Goal: Task Accomplishment & Management: Manage account settings

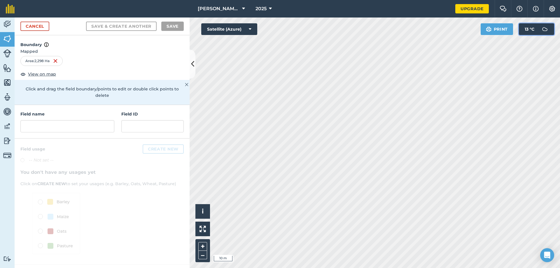
click at [535, 28] on button "13 ° C" at bounding box center [536, 29] width 35 height 12
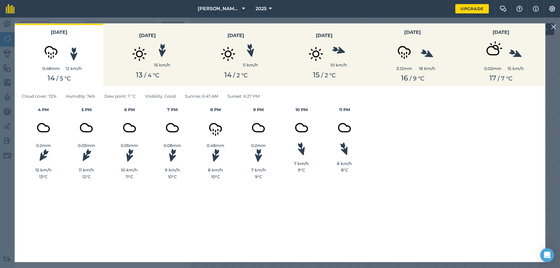
click at [553, 27] on img at bounding box center [553, 26] width 5 height 7
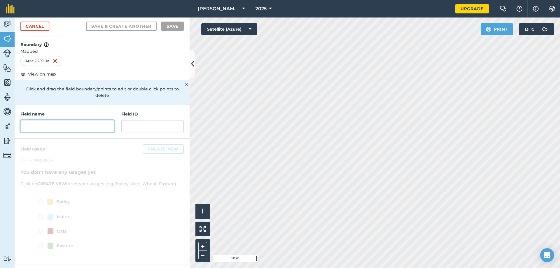
click at [48, 122] on input "text" at bounding box center [67, 126] width 94 height 12
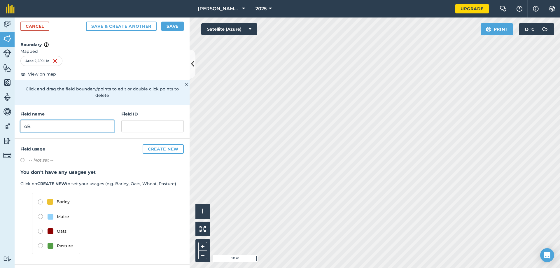
type input "o"
type input "Obec Ekel föld 1"
click at [132, 120] on input "text" at bounding box center [152, 126] width 62 height 12
type input "C 877/253"
click at [104, 157] on div "-- Not set --" at bounding box center [101, 161] width 163 height 8
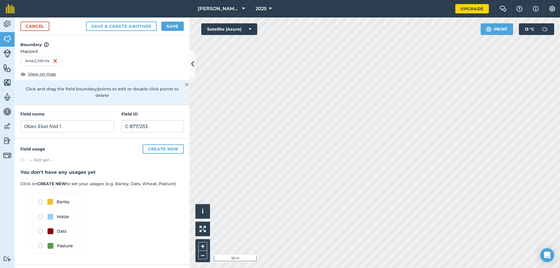
click at [23, 158] on label at bounding box center [24, 161] width 8 height 6
radio input "true"
click at [23, 158] on label at bounding box center [24, 161] width 8 height 6
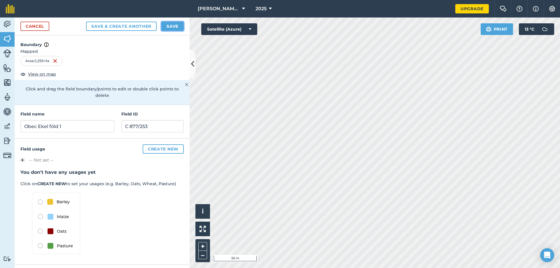
click at [168, 27] on button "Save" at bounding box center [172, 26] width 22 height 9
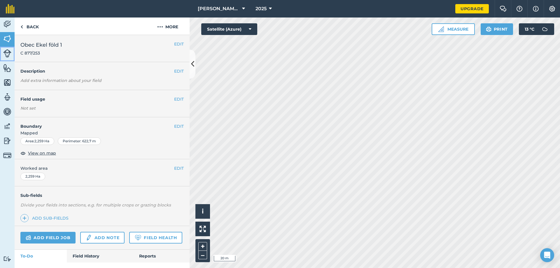
click at [7, 51] on img at bounding box center [7, 53] width 8 height 8
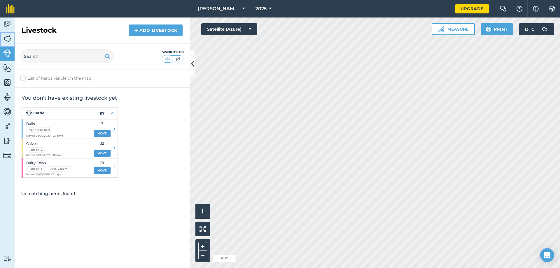
click at [8, 40] on img at bounding box center [7, 38] width 8 height 9
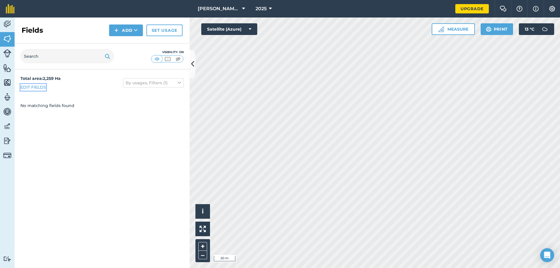
click at [35, 87] on link "Edit fields" at bounding box center [33, 87] width 26 height 6
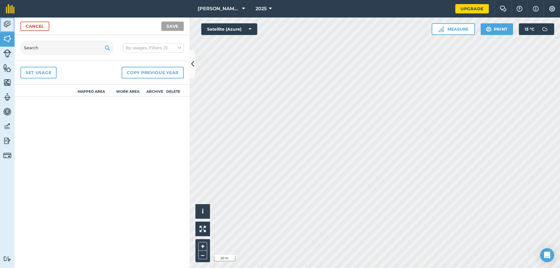
click at [8, 25] on img at bounding box center [7, 24] width 8 height 9
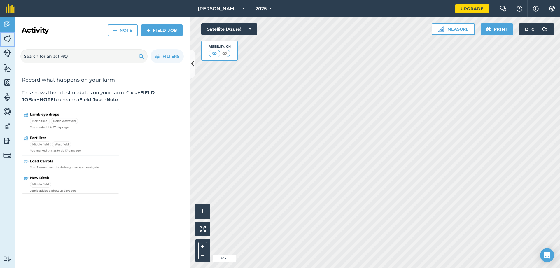
click at [8, 39] on img at bounding box center [7, 38] width 8 height 9
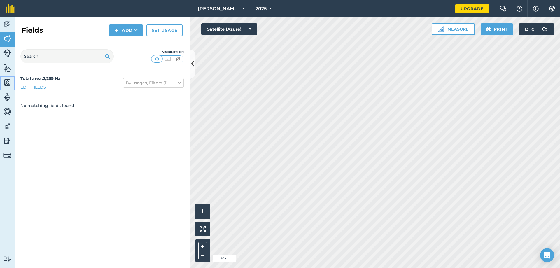
click at [7, 83] on img at bounding box center [7, 82] width 8 height 9
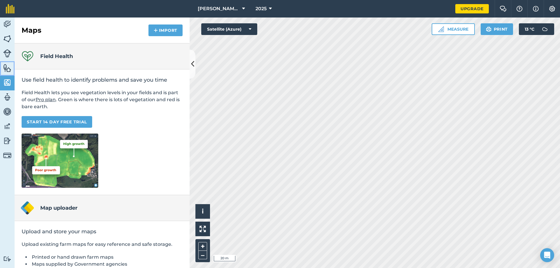
click at [7, 69] on img at bounding box center [7, 68] width 8 height 9
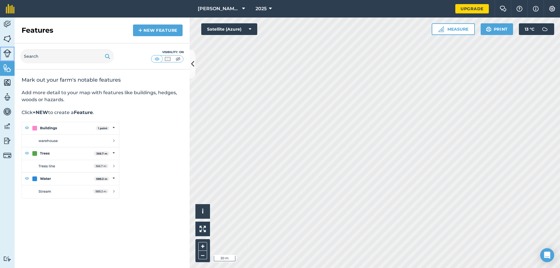
click at [8, 50] on img at bounding box center [7, 53] width 8 height 8
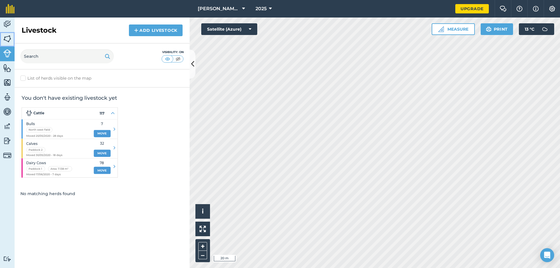
click at [8, 40] on img at bounding box center [7, 38] width 8 height 9
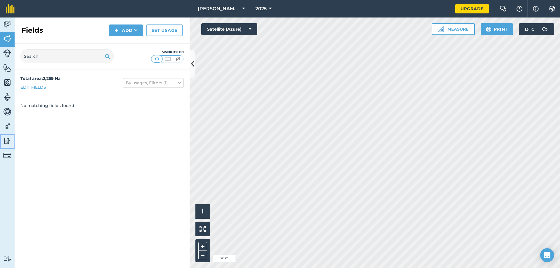
click at [7, 141] on img at bounding box center [7, 141] width 8 height 9
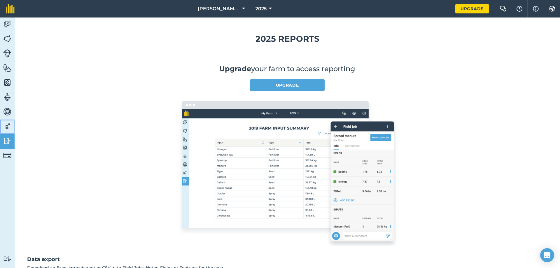
click at [8, 126] on img at bounding box center [7, 126] width 8 height 9
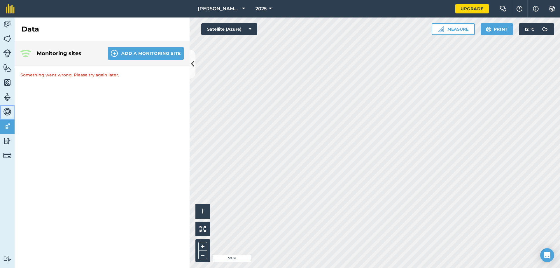
click at [8, 113] on img at bounding box center [7, 111] width 8 height 9
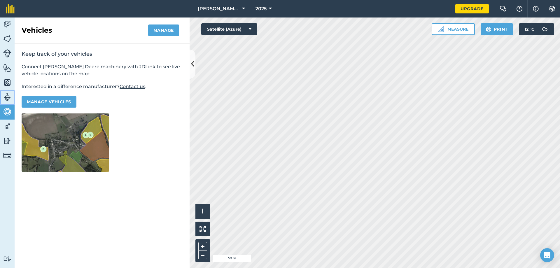
click at [6, 97] on img at bounding box center [7, 97] width 8 height 9
select select "MEMBER"
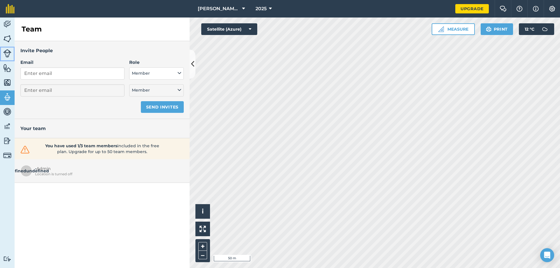
click at [8, 53] on img at bounding box center [7, 53] width 8 height 8
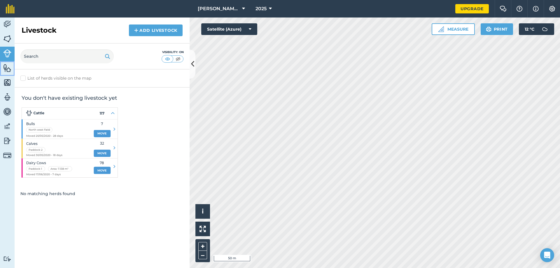
click at [5, 66] on img at bounding box center [7, 68] width 8 height 9
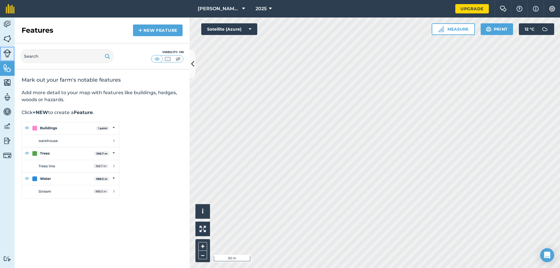
click at [6, 54] on img at bounding box center [7, 53] width 8 height 8
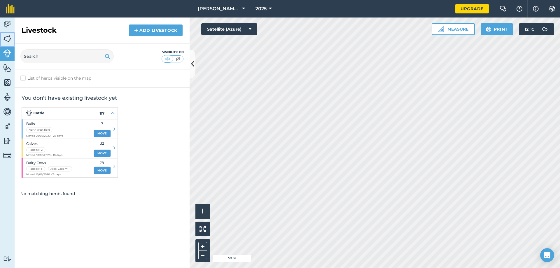
click at [7, 42] on img at bounding box center [7, 38] width 8 height 9
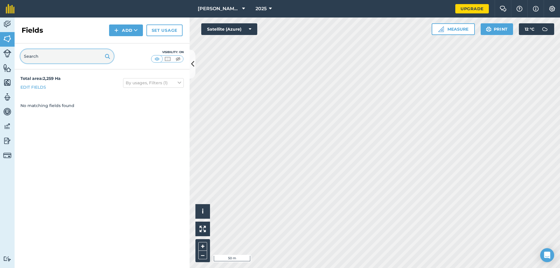
click at [94, 58] on input "text" at bounding box center [66, 56] width 93 height 14
click at [170, 60] on img at bounding box center [167, 59] width 7 height 6
click at [177, 60] on img at bounding box center [177, 59] width 7 height 6
click at [168, 60] on img at bounding box center [167, 59] width 7 height 6
click at [158, 59] on img at bounding box center [156, 59] width 7 height 6
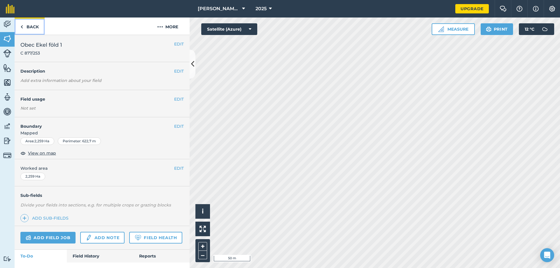
click at [26, 31] on link "Back" at bounding box center [30, 26] width 30 height 17
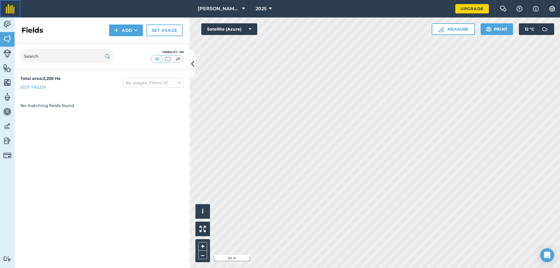
click at [7, 11] on img at bounding box center [10, 8] width 9 height 9
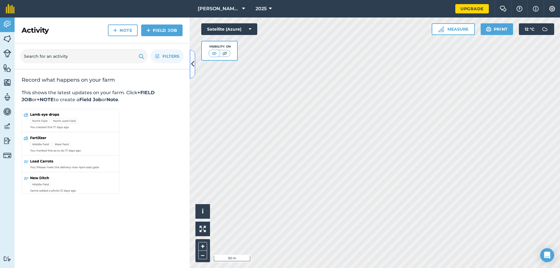
click at [194, 66] on icon at bounding box center [192, 64] width 3 height 10
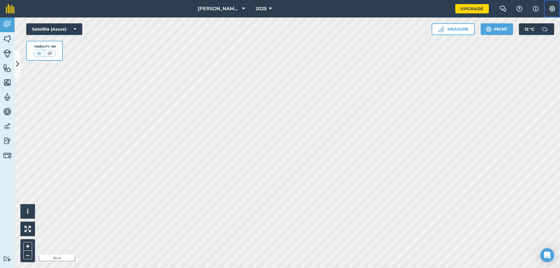
click at [550, 12] on button "Settings" at bounding box center [552, 9] width 16 height 18
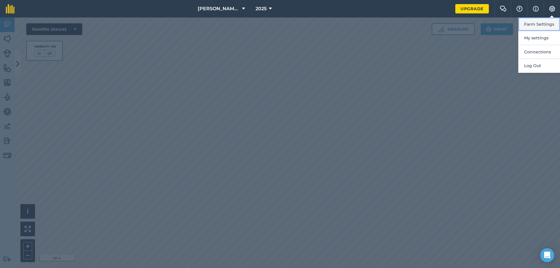
click at [546, 20] on button "Farm Settings" at bounding box center [539, 25] width 42 height 14
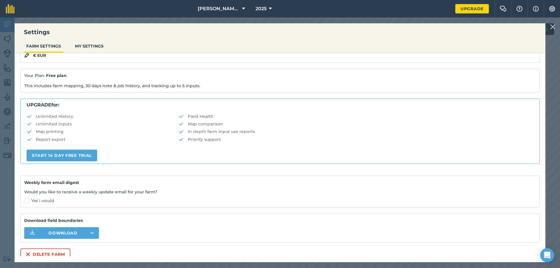
scroll to position [71, 0]
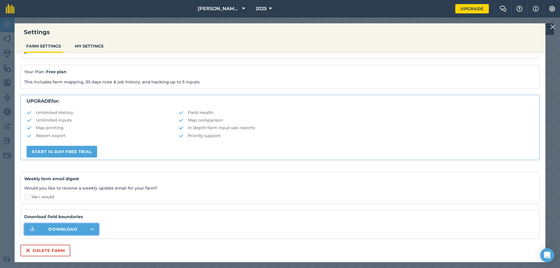
click at [90, 230] on icon "button" at bounding box center [92, 229] width 4 height 2
click at [553, 26] on img at bounding box center [552, 26] width 5 height 7
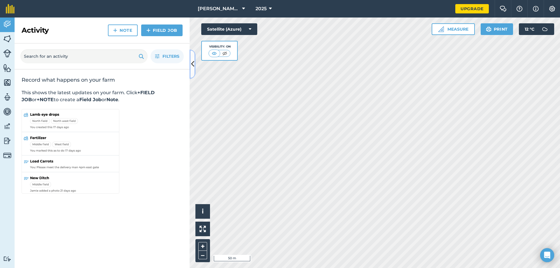
click at [195, 65] on button at bounding box center [193, 64] width 6 height 29
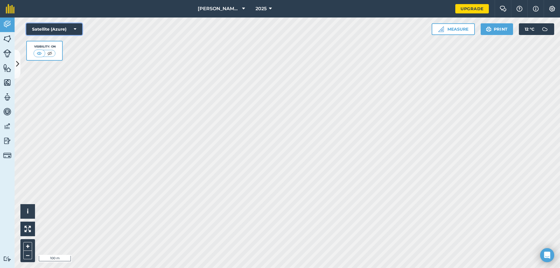
click at [80, 31] on button "Satellite (Azure)" at bounding box center [54, 29] width 56 height 12
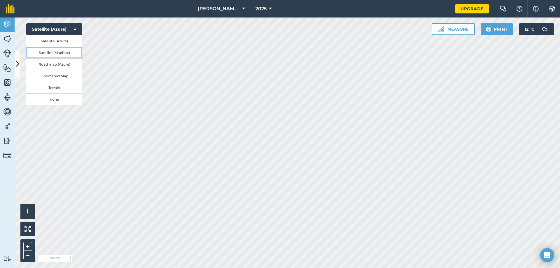
click at [70, 55] on button "Satellite (Mapbox)" at bounding box center [54, 53] width 56 height 12
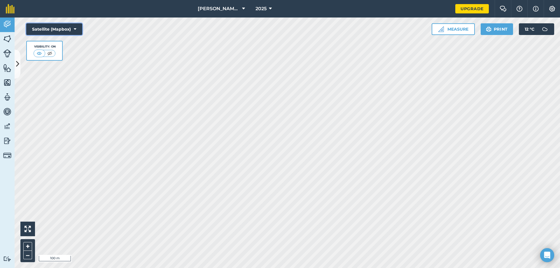
click at [78, 29] on button "Satellite (Mapbox)" at bounding box center [54, 29] width 56 height 12
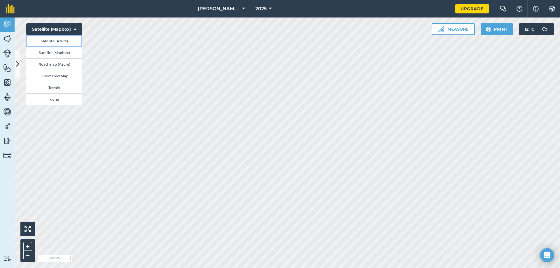
click at [74, 45] on button "Satellite (Azure)" at bounding box center [54, 41] width 56 height 12
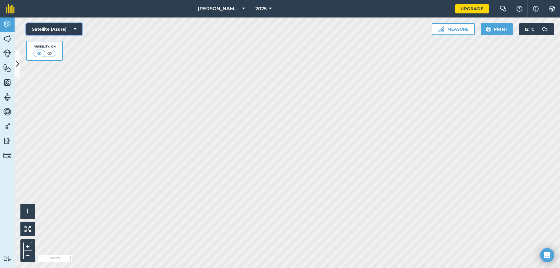
click at [76, 29] on icon at bounding box center [75, 29] width 3 height 6
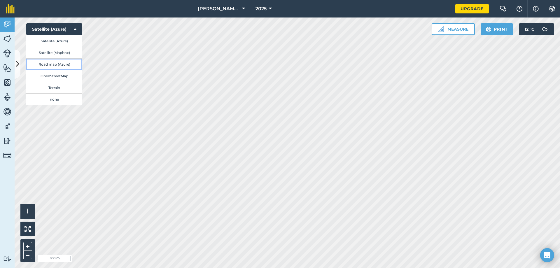
click at [68, 63] on button "Road map (Azure)" at bounding box center [54, 64] width 56 height 12
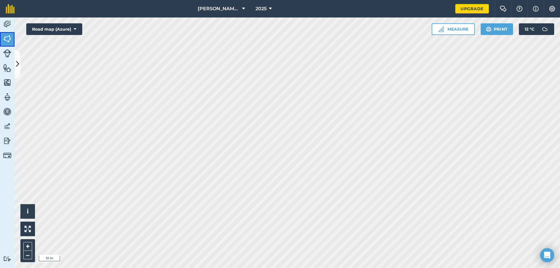
click at [8, 40] on img at bounding box center [7, 38] width 8 height 9
click at [442, 30] on img at bounding box center [441, 29] width 6 height 6
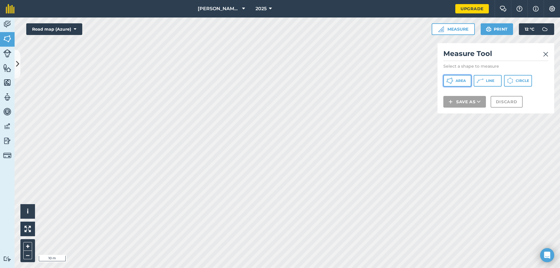
click at [458, 81] on span "Area" at bounding box center [461, 80] width 10 height 5
click at [544, 54] on img at bounding box center [545, 54] width 5 height 7
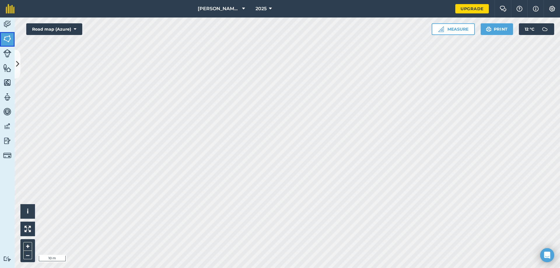
click at [3, 37] on img at bounding box center [7, 38] width 8 height 9
click at [8, 40] on img at bounding box center [7, 38] width 8 height 9
click at [7, 25] on img at bounding box center [7, 24] width 8 height 9
click at [7, 36] on img at bounding box center [7, 38] width 8 height 9
click at [18, 65] on icon at bounding box center [17, 64] width 3 height 10
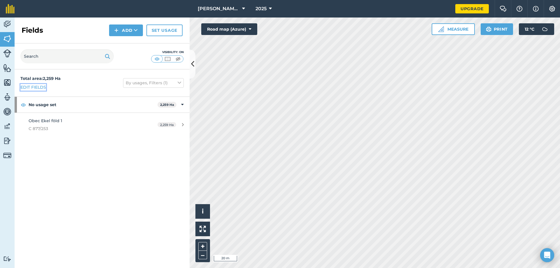
click at [37, 87] on link "Edit fields" at bounding box center [33, 87] width 26 height 6
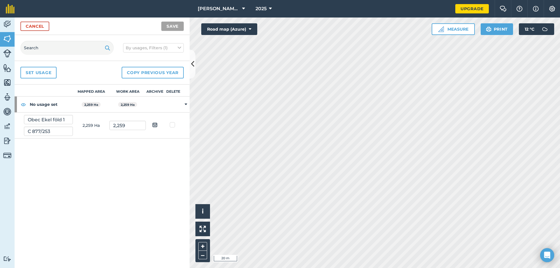
click at [34, 104] on strong "No usage set" at bounding box center [51, 105] width 43 height 16
click at [35, 104] on strong "No usage set" at bounding box center [51, 105] width 43 height 16
click at [155, 125] on img at bounding box center [154, 124] width 5 height 7
click at [158, 125] on input "checkbox" at bounding box center [160, 123] width 4 height 4
checkbox input "true"
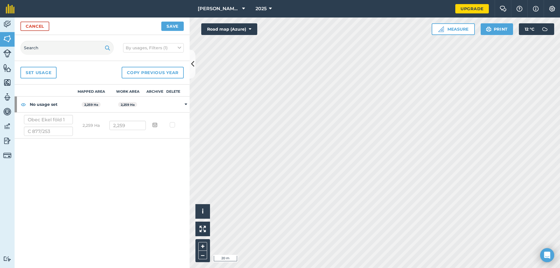
click at [173, 122] on label at bounding box center [173, 122] width 7 height 0
click at [173, 125] on input "checkbox" at bounding box center [175, 124] width 4 height 4
click at [173, 122] on label at bounding box center [173, 122] width 7 height 0
click at [173, 126] on input "checkbox" at bounding box center [175, 124] width 4 height 4
checkbox input "false"
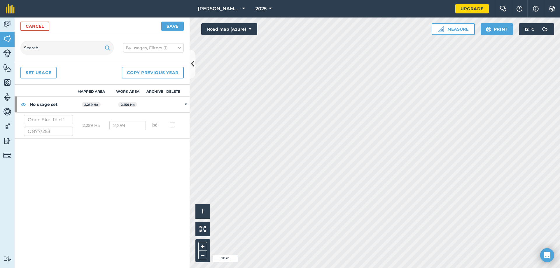
click at [153, 125] on img at bounding box center [154, 124] width 5 height 7
click at [158, 125] on input "checkbox" at bounding box center [160, 123] width 4 height 4
checkbox input "false"
click at [35, 118] on input "Obec Ekel föld 1" at bounding box center [48, 119] width 49 height 9
click at [49, 134] on input "C 877/253" at bounding box center [48, 131] width 49 height 9
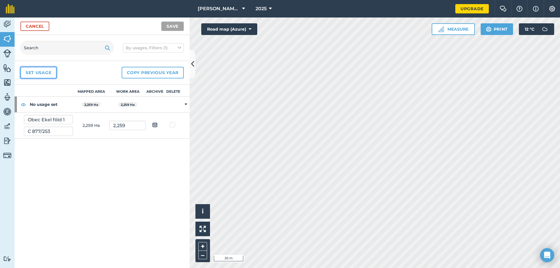
click at [34, 71] on link "Set usage" at bounding box center [38, 73] width 36 height 12
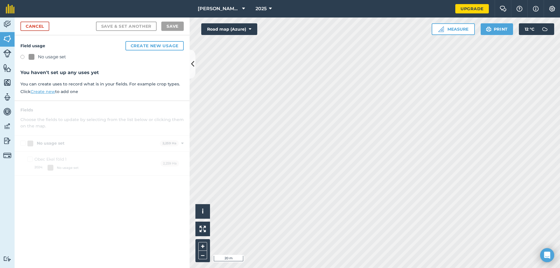
click at [23, 56] on label at bounding box center [24, 58] width 8 height 6
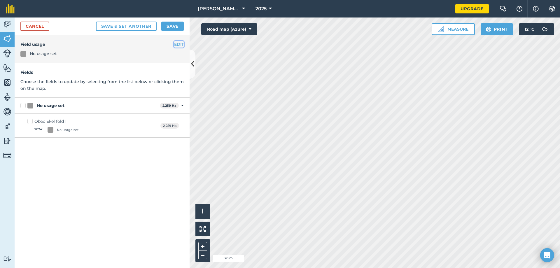
click at [179, 44] on button "EDIT" at bounding box center [179, 44] width 10 height 6
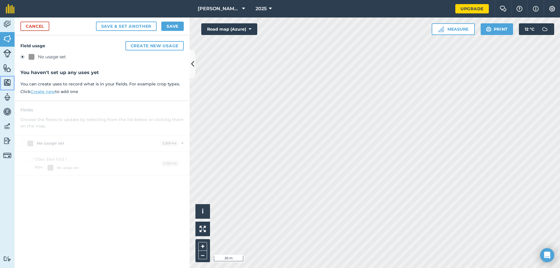
click at [6, 84] on img at bounding box center [7, 82] width 8 height 9
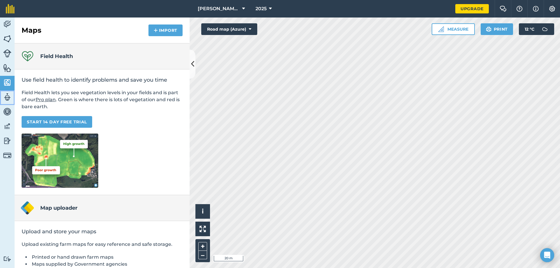
click at [6, 95] on img at bounding box center [7, 97] width 8 height 9
select select "MEMBER"
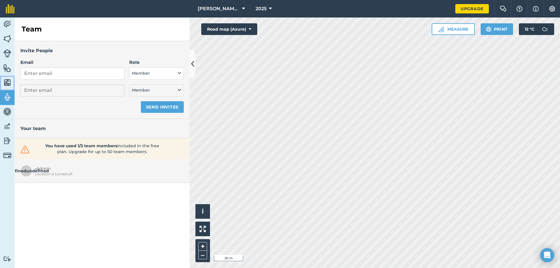
click at [7, 83] on img at bounding box center [7, 82] width 8 height 9
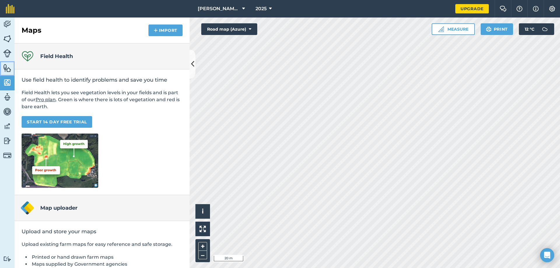
click at [7, 69] on img at bounding box center [7, 68] width 8 height 9
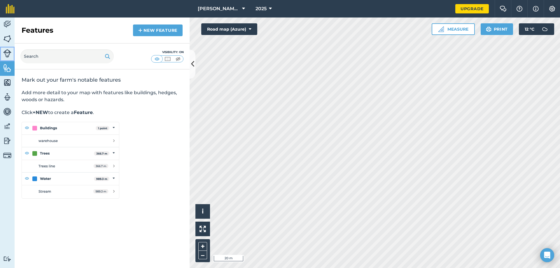
click at [8, 49] on img at bounding box center [7, 53] width 8 height 8
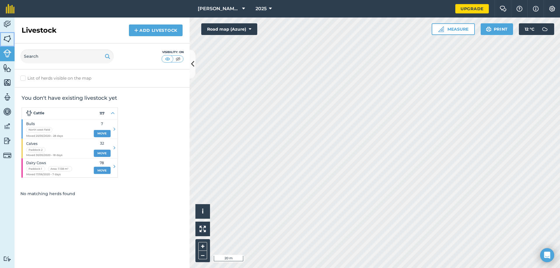
click at [9, 42] on img at bounding box center [7, 38] width 8 height 9
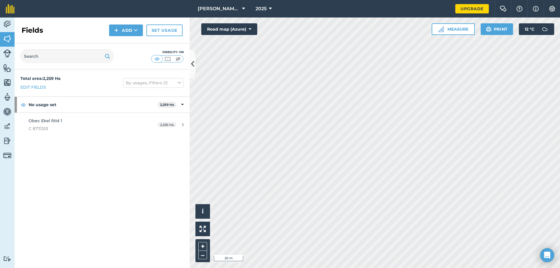
click at [32, 33] on h2 "Fields" at bounding box center [33, 30] width 22 height 9
click at [135, 31] on icon at bounding box center [136, 30] width 4 height 6
click at [69, 31] on div "Fields Add Draw Import Set usage" at bounding box center [102, 31] width 175 height 26
click at [67, 58] on input "text" at bounding box center [66, 56] width 93 height 14
click at [38, 79] on strong "Total area : 2,259 Ha" at bounding box center [40, 78] width 40 height 5
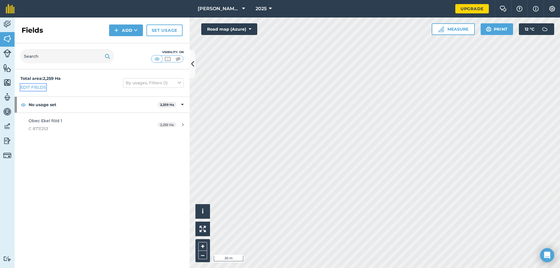
click at [37, 88] on link "Edit fields" at bounding box center [33, 87] width 26 height 6
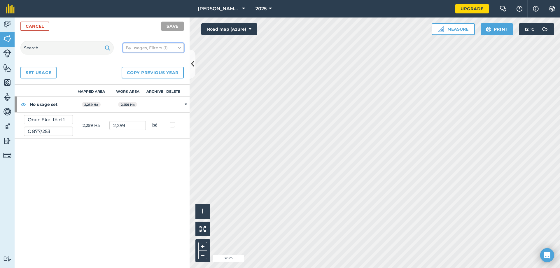
click at [158, 51] on button "By usages, Filters (1)" at bounding box center [153, 47] width 61 height 9
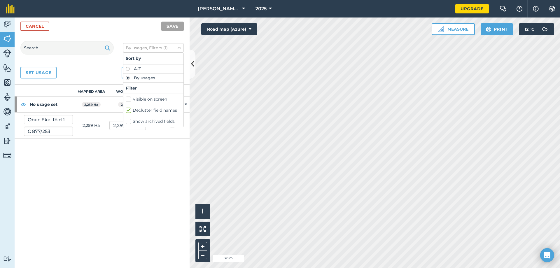
click at [107, 70] on div "Set usage Copy previous year" at bounding box center [102, 73] width 175 height 24
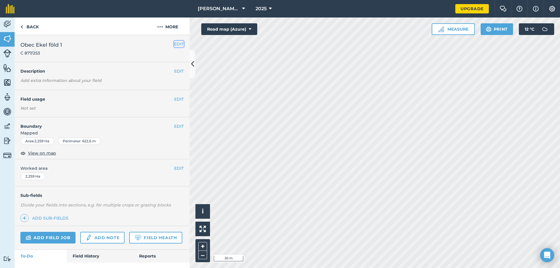
click at [177, 45] on button "EDIT" at bounding box center [179, 44] width 10 height 6
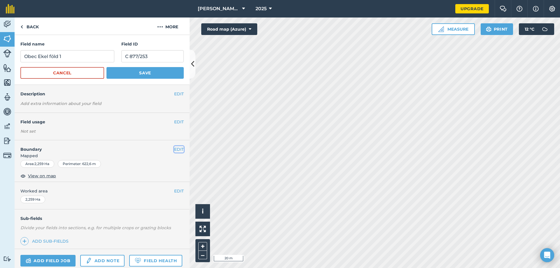
click at [174, 150] on button "EDIT" at bounding box center [179, 149] width 10 height 6
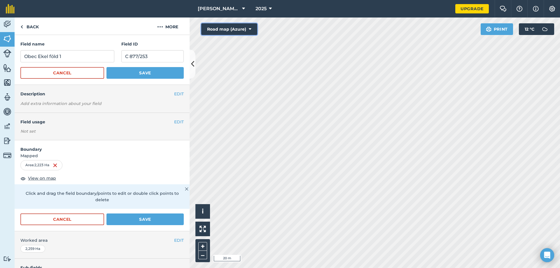
click at [249, 30] on icon at bounding box center [250, 29] width 3 height 6
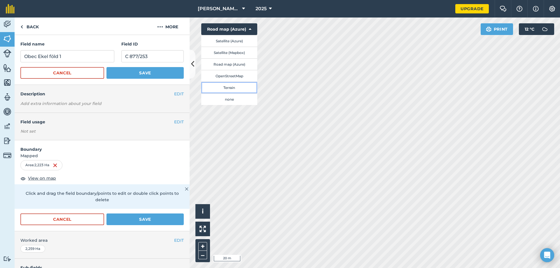
click at [237, 87] on button "Terrain" at bounding box center [229, 88] width 56 height 12
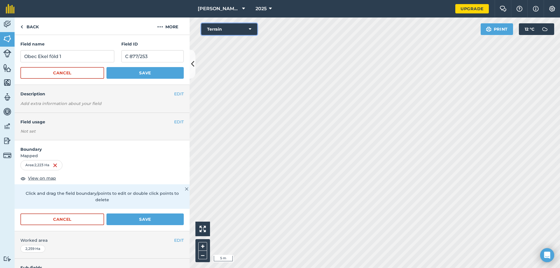
click at [227, 29] on button "Terrain" at bounding box center [229, 29] width 56 height 12
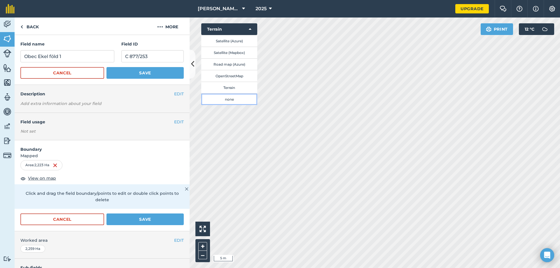
click at [228, 99] on button "none" at bounding box center [229, 99] width 56 height 12
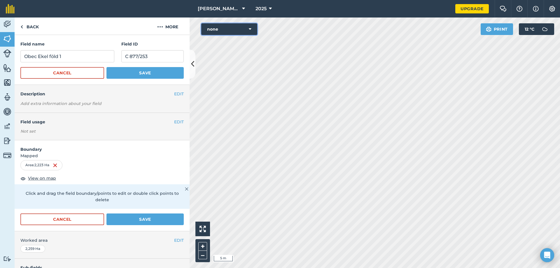
click at [239, 33] on button "none" at bounding box center [229, 29] width 56 height 12
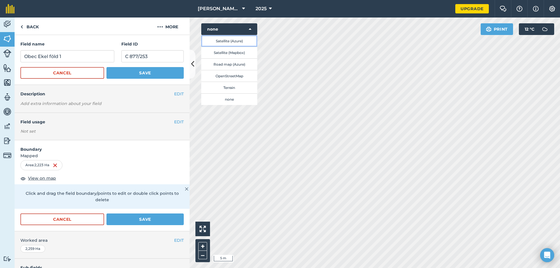
click at [232, 42] on button "Satellite (Azure)" at bounding box center [229, 41] width 56 height 12
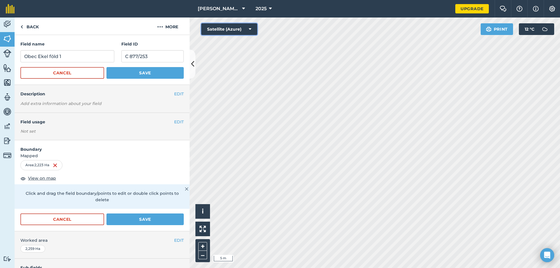
click at [233, 27] on button "Satellite (Azure)" at bounding box center [229, 29] width 56 height 12
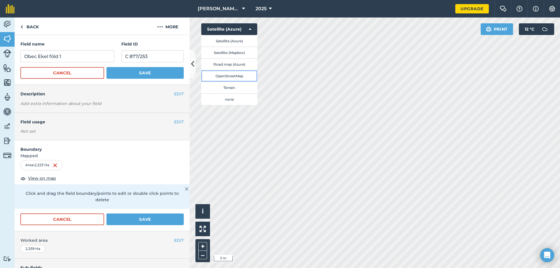
click at [235, 76] on button "OpenStreetMap" at bounding box center [229, 76] width 56 height 12
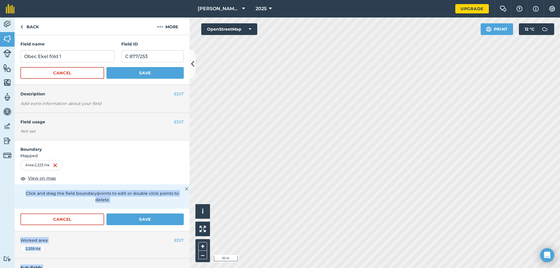
click at [257, 170] on div "Activity Fields Livestock Features Maps Team Vehicles Data Reporting Billing Tu…" at bounding box center [280, 143] width 560 height 251
click at [191, 61] on icon at bounding box center [192, 64] width 3 height 10
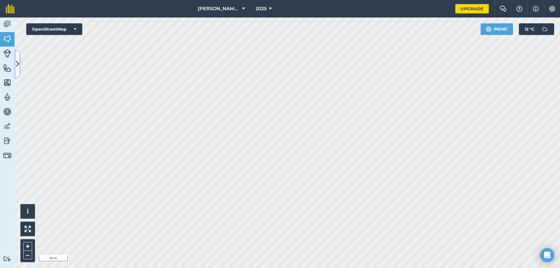
click at [16, 62] on icon at bounding box center [17, 64] width 3 height 10
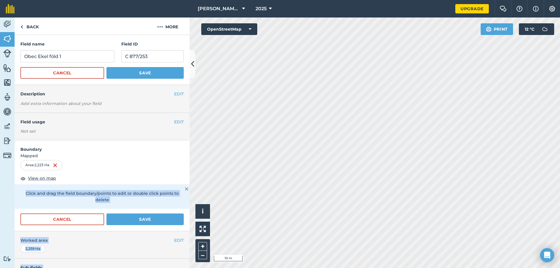
click at [185, 187] on img at bounding box center [187, 189] width 4 height 7
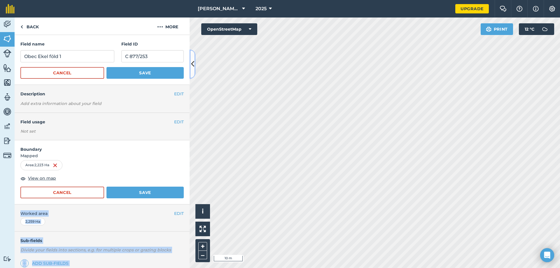
click at [193, 61] on icon at bounding box center [192, 64] width 3 height 10
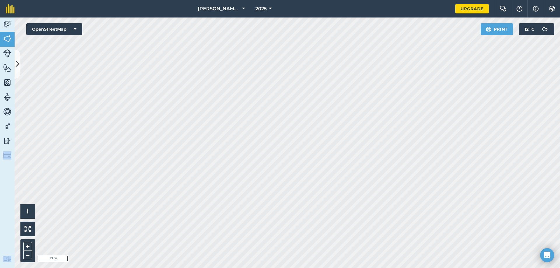
click at [60, 202] on div "Activity Fields Livestock Features Maps Team Vehicles Data Reporting Billing Tu…" at bounding box center [280, 143] width 560 height 251
click at [77, 30] on button "OpenStreetMap" at bounding box center [54, 29] width 56 height 12
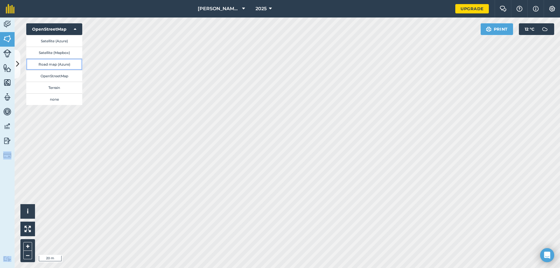
click at [70, 63] on button "Road map (Azure)" at bounding box center [54, 64] width 56 height 12
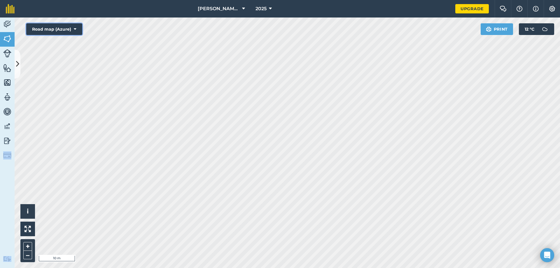
click at [67, 31] on button "Road map (Azure)" at bounding box center [54, 29] width 56 height 12
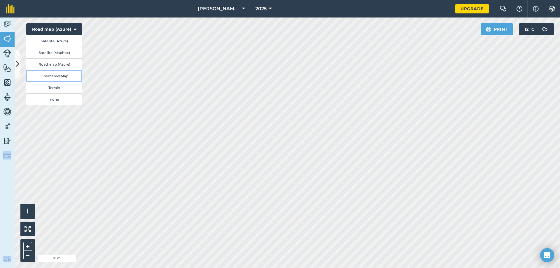
click at [62, 75] on button "OpenStreetMap" at bounding box center [54, 76] width 56 height 12
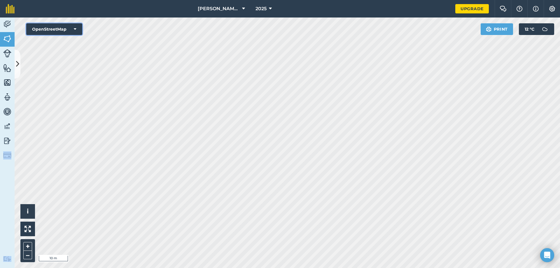
click at [74, 29] on button "OpenStreetMap" at bounding box center [54, 29] width 56 height 12
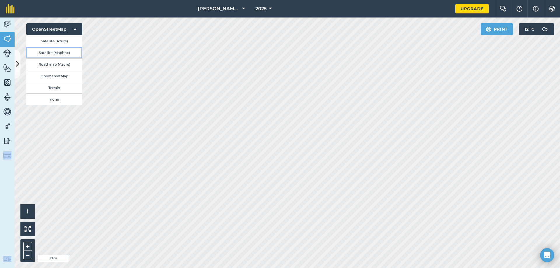
click at [67, 53] on button "Satellite (Mapbox)" at bounding box center [54, 53] width 56 height 12
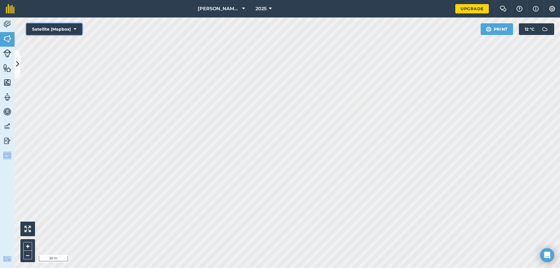
click at [77, 28] on button "Satellite (Mapbox)" at bounding box center [54, 29] width 56 height 12
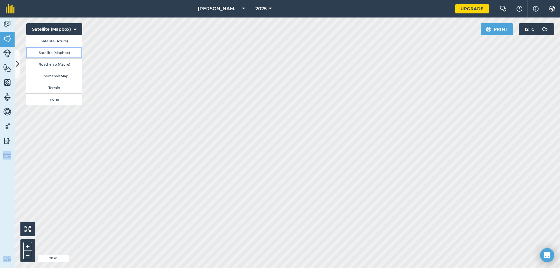
click at [64, 53] on button "Satellite (Mapbox)" at bounding box center [54, 53] width 56 height 12
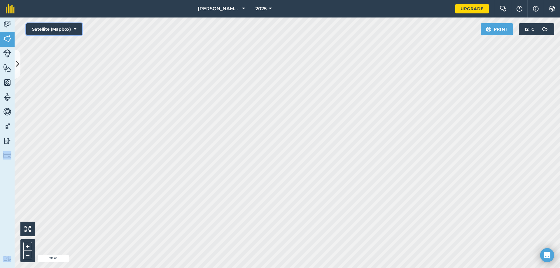
click at [67, 32] on button "Satellite (Mapbox)" at bounding box center [54, 29] width 56 height 12
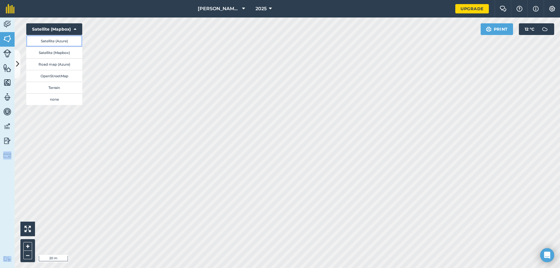
click at [65, 43] on button "Satellite (Azure)" at bounding box center [54, 41] width 56 height 12
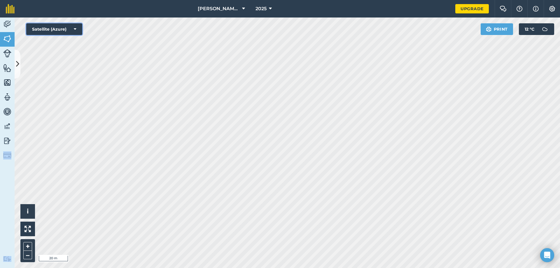
click at [71, 30] on button "Satellite (Azure)" at bounding box center [54, 29] width 56 height 12
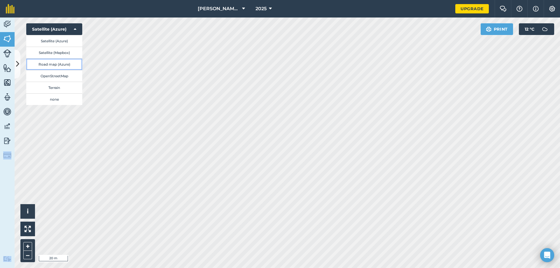
click at [64, 67] on button "Road map (Azure)" at bounding box center [54, 64] width 56 height 12
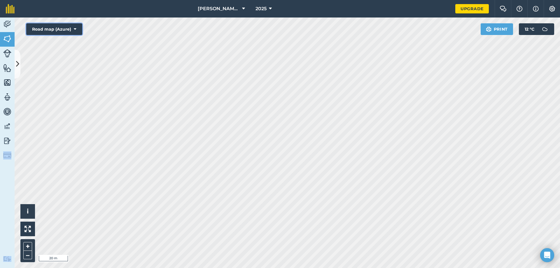
click at [71, 30] on button "Road map (Azure)" at bounding box center [54, 29] width 56 height 12
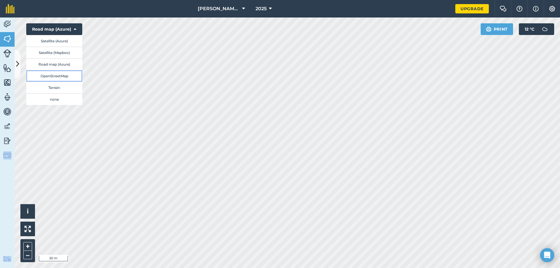
click at [66, 76] on button "OpenStreetMap" at bounding box center [54, 76] width 56 height 12
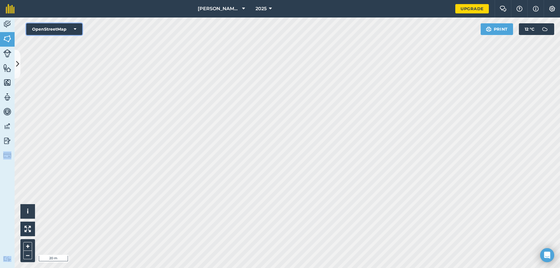
click at [69, 31] on button "OpenStreetMap" at bounding box center [54, 29] width 56 height 12
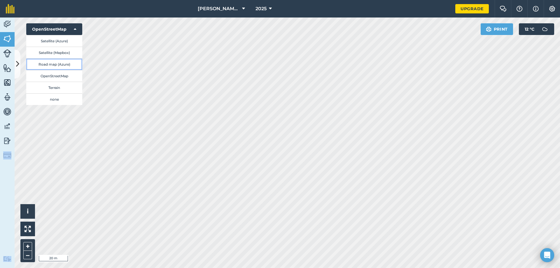
click at [60, 66] on button "Road map (Azure)" at bounding box center [54, 64] width 56 height 12
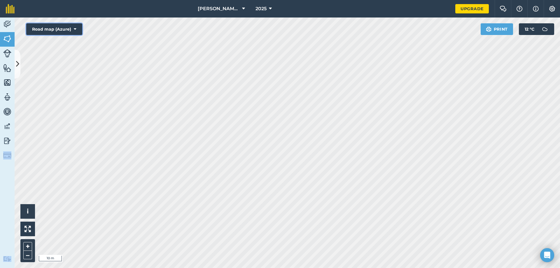
click at [70, 28] on button "Road map (Azure)" at bounding box center [54, 29] width 56 height 12
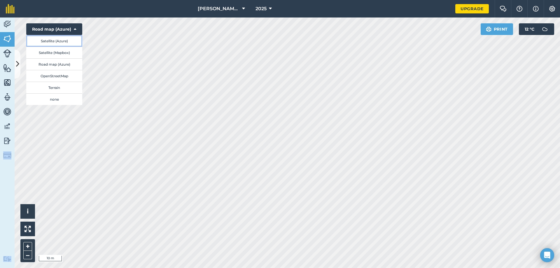
click at [69, 39] on button "Satellite (Azure)" at bounding box center [54, 41] width 56 height 12
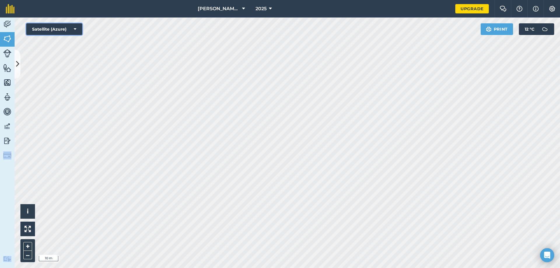
click at [74, 30] on button "Satellite (Azure)" at bounding box center [54, 29] width 56 height 12
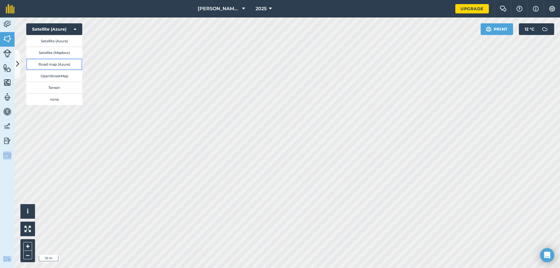
click at [65, 66] on button "Road map (Azure)" at bounding box center [54, 64] width 56 height 12
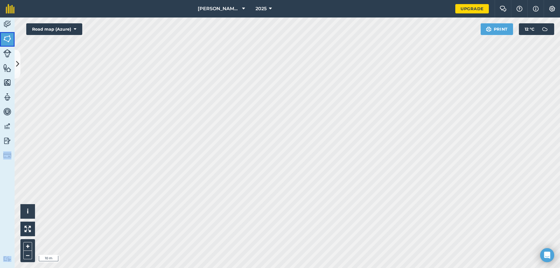
click at [8, 39] on img at bounding box center [7, 38] width 8 height 9
click at [19, 64] on icon at bounding box center [17, 64] width 3 height 10
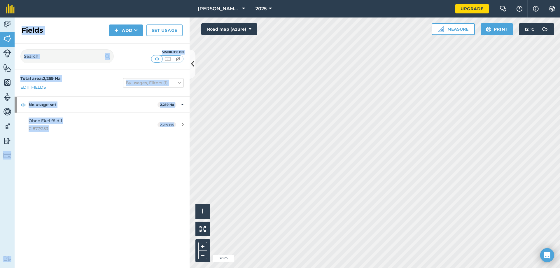
click at [117, 60] on div "Visibility: On" at bounding box center [102, 56] width 175 height 26
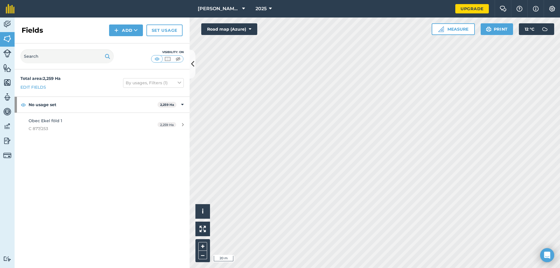
click at [29, 29] on h2 "Fields" at bounding box center [33, 30] width 22 height 9
click at [41, 87] on link "Edit fields" at bounding box center [33, 87] width 26 height 6
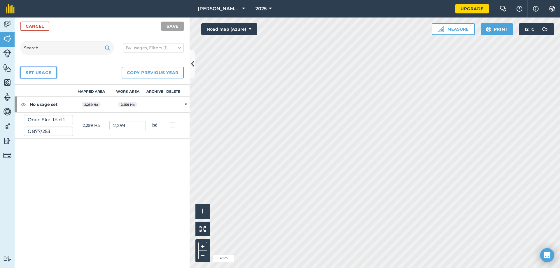
click at [49, 73] on link "Set usage" at bounding box center [38, 73] width 36 height 12
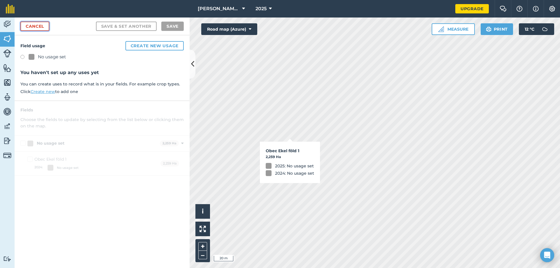
click at [36, 27] on link "Cancel" at bounding box center [34, 26] width 29 height 9
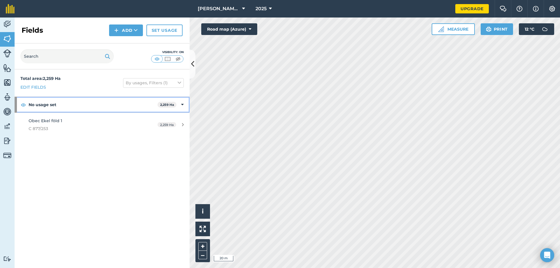
click at [51, 103] on strong "No usage set" at bounding box center [93, 105] width 129 height 16
click at [52, 103] on strong "No usage set" at bounding box center [94, 105] width 130 height 16
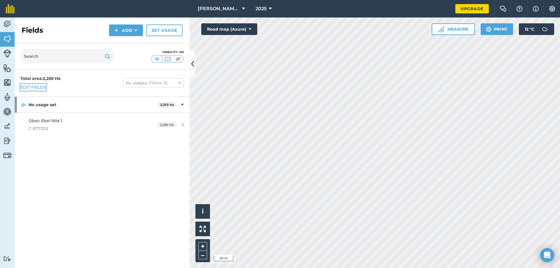
click at [34, 88] on link "Edit fields" at bounding box center [33, 87] width 26 height 6
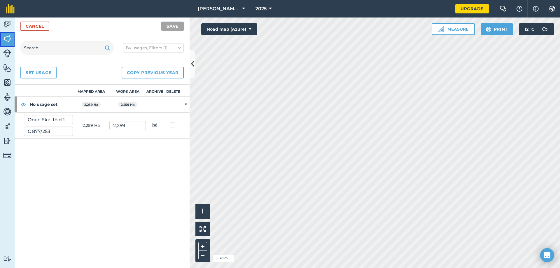
click at [8, 42] on img at bounding box center [7, 38] width 8 height 9
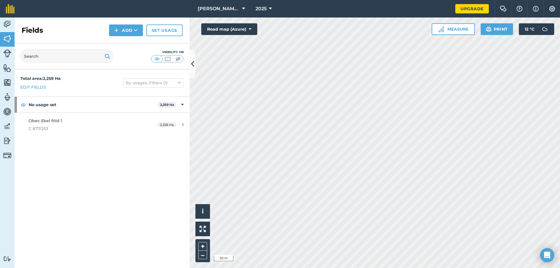
click at [30, 31] on h2 "Fields" at bounding box center [33, 30] width 22 height 9
click at [141, 35] on button "Add" at bounding box center [126, 31] width 34 height 12
click at [154, 43] on div "Fields Add Draw Import Set usage" at bounding box center [102, 31] width 175 height 26
click at [95, 57] on input "text" at bounding box center [66, 56] width 93 height 14
click at [54, 59] on input "text" at bounding box center [66, 56] width 93 height 14
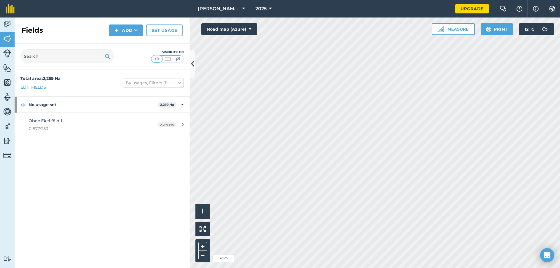
click at [54, 77] on strong "Total area : 2,259 Ha" at bounding box center [40, 78] width 40 height 5
click at [161, 88] on button "By usages, Filters (1)" at bounding box center [153, 82] width 61 height 9
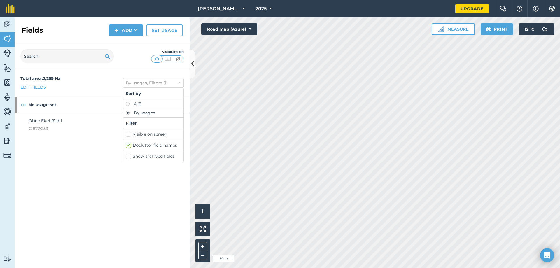
click at [107, 85] on div "Total area : 2,259 Ha Edit fields By usages, Filters (1) Sort by A-Z By usages …" at bounding box center [102, 82] width 175 height 27
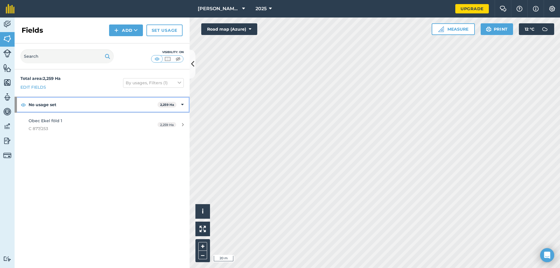
click at [31, 106] on strong "No usage set" at bounding box center [93, 105] width 129 height 16
click at [31, 106] on strong "No usage set" at bounding box center [94, 105] width 130 height 16
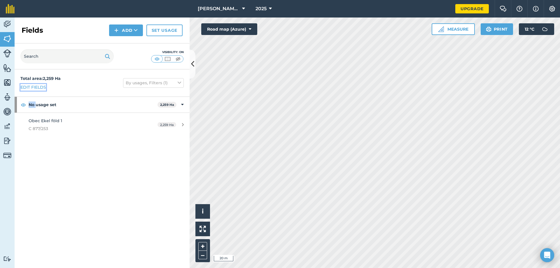
click at [33, 87] on link "Edit fields" at bounding box center [33, 87] width 26 height 6
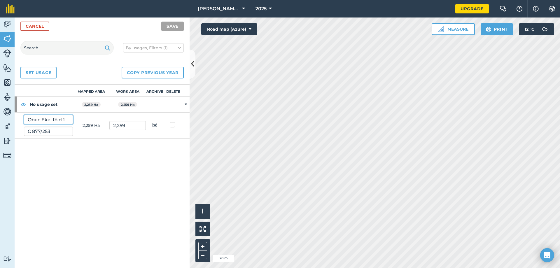
click at [42, 121] on input "Obec Ekel föld 1" at bounding box center [48, 119] width 49 height 9
click at [55, 132] on input "C 877/253" at bounding box center [48, 131] width 49 height 9
click at [123, 131] on td "2,259" at bounding box center [127, 126] width 36 height 26
click at [123, 125] on input "2,259" at bounding box center [127, 125] width 36 height 9
click at [97, 126] on td "2,259 Ha" at bounding box center [91, 126] width 36 height 26
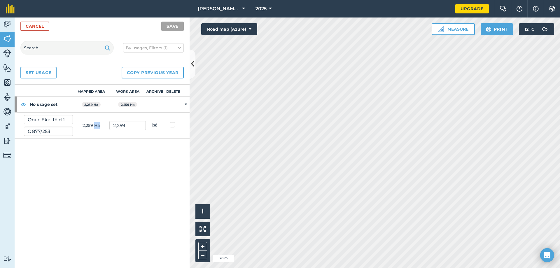
click at [97, 126] on td "2,259 Ha" at bounding box center [91, 126] width 36 height 26
click at [96, 92] on th "Mapped area" at bounding box center [91, 91] width 36 height 12
click at [120, 92] on th "Work area" at bounding box center [127, 91] width 36 height 12
click at [130, 105] on strong "2,259 Ha" at bounding box center [128, 105] width 14 height 4
click at [92, 104] on strong "2,259 Ha" at bounding box center [91, 105] width 14 height 4
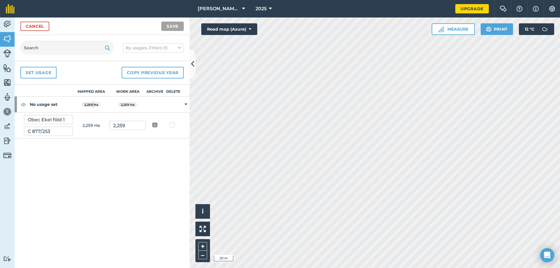
click at [92, 104] on strong "2,259 Ha" at bounding box center [91, 105] width 14 height 4
click at [134, 105] on strong "2,259 Ha" at bounding box center [128, 105] width 14 height 4
click at [44, 75] on link "Set usage" at bounding box center [38, 73] width 36 height 12
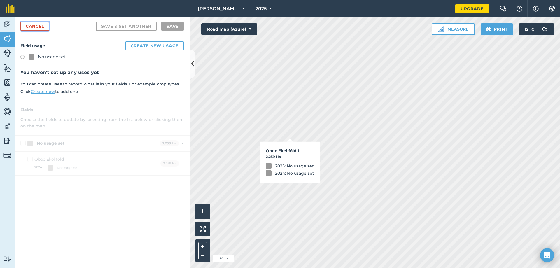
click at [27, 25] on link "Cancel" at bounding box center [34, 26] width 29 height 9
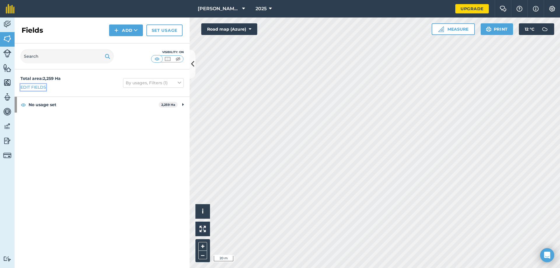
click at [34, 85] on link "Edit fields" at bounding box center [33, 87] width 26 height 6
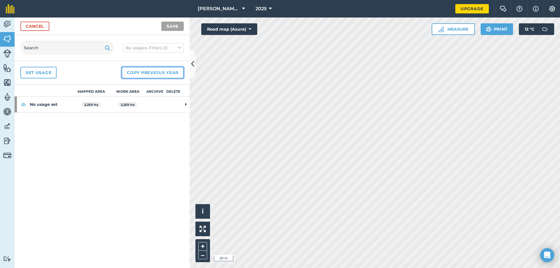
click at [151, 73] on button "Copy previous year" at bounding box center [153, 73] width 62 height 12
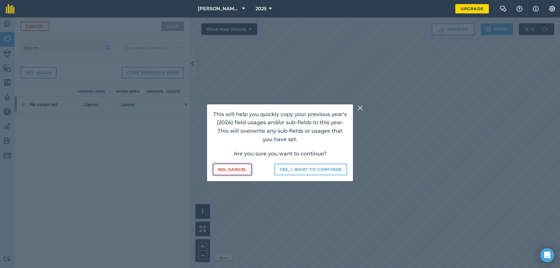
click at [241, 172] on button "No, cancel" at bounding box center [232, 170] width 39 height 12
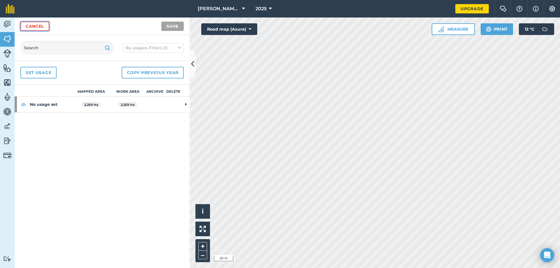
click at [38, 26] on link "Cancel" at bounding box center [34, 26] width 29 height 9
click at [10, 43] on img at bounding box center [7, 38] width 8 height 9
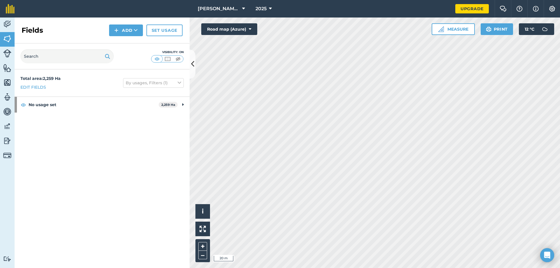
drag, startPoint x: 61, startPoint y: 48, endPoint x: 58, endPoint y: 57, distance: 9.1
click at [61, 51] on div "Visibility: On" at bounding box center [102, 56] width 175 height 26
click at [58, 57] on input "text" at bounding box center [66, 56] width 93 height 14
type input "obec"
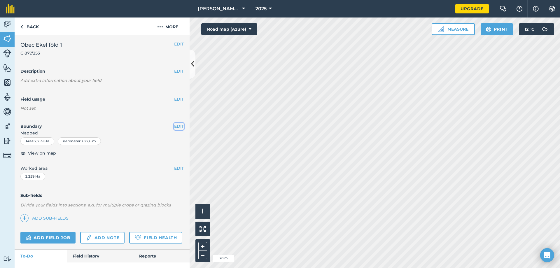
click at [174, 124] on button "EDIT" at bounding box center [179, 126] width 10 height 6
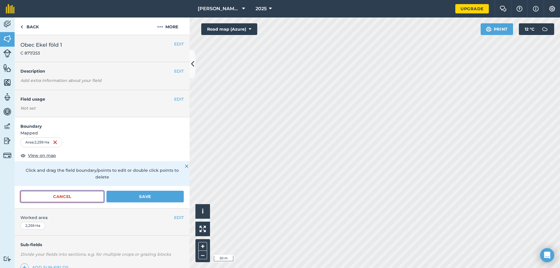
click at [75, 198] on button "Cancel" at bounding box center [62, 197] width 84 height 12
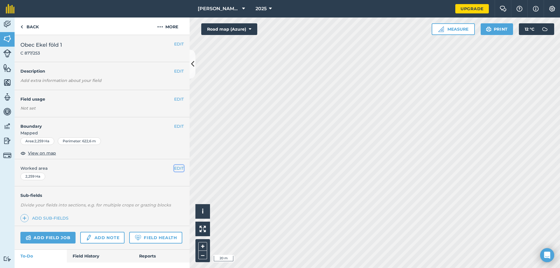
click at [177, 167] on button "EDIT" at bounding box center [179, 168] width 10 height 6
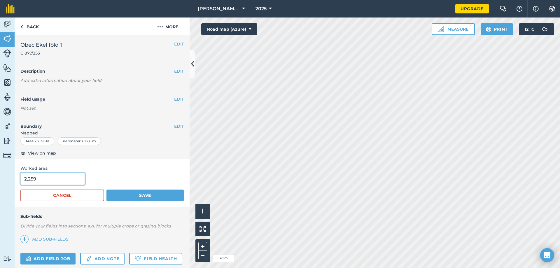
click at [62, 179] on input "2,259" at bounding box center [52, 179] width 64 height 12
type input "2,2595"
click at [106, 190] on button "Save" at bounding box center [144, 196] width 77 height 12
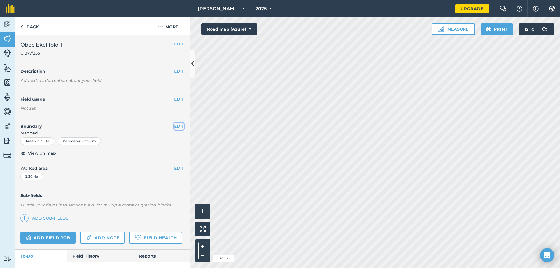
click at [174, 128] on button "EDIT" at bounding box center [179, 126] width 10 height 6
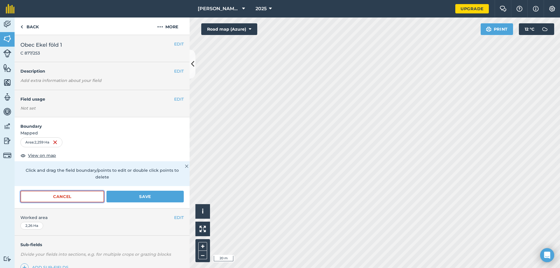
click at [76, 199] on button "Cancel" at bounding box center [62, 197] width 84 height 12
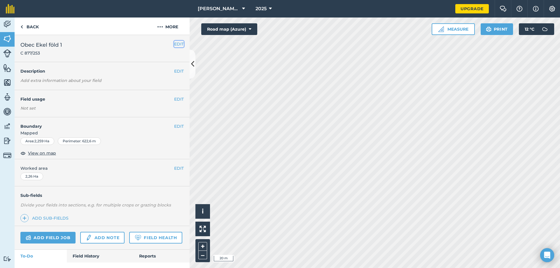
click at [177, 43] on button "EDIT" at bounding box center [179, 44] width 10 height 6
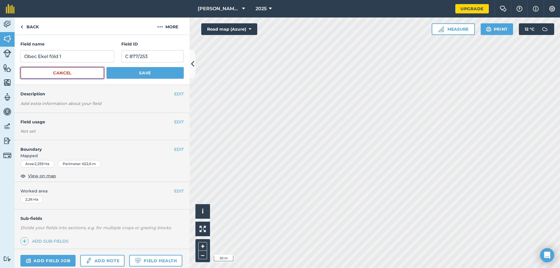
click at [90, 70] on button "Cancel" at bounding box center [62, 73] width 84 height 12
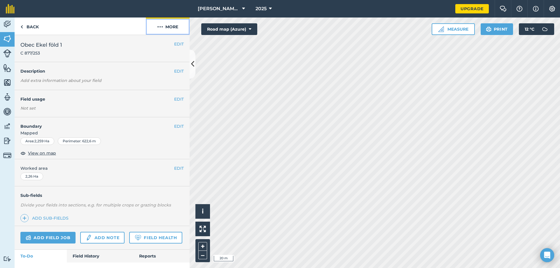
click at [167, 26] on button "More" at bounding box center [168, 26] width 44 height 17
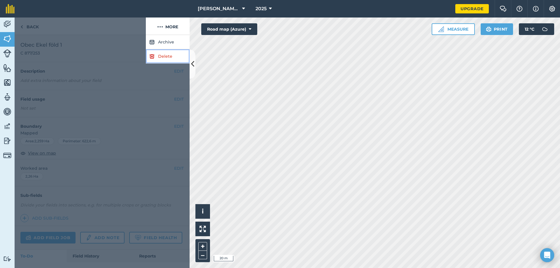
click at [162, 58] on link "Delete" at bounding box center [168, 56] width 44 height 14
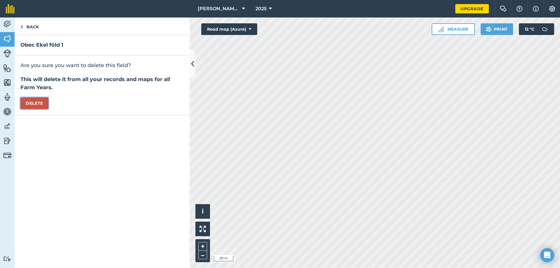
click at [38, 105] on button "Delete" at bounding box center [34, 103] width 28 height 12
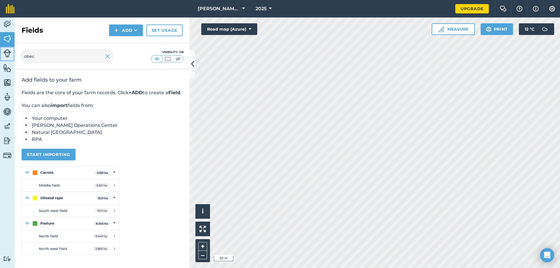
click at [4, 54] on img at bounding box center [7, 53] width 8 height 8
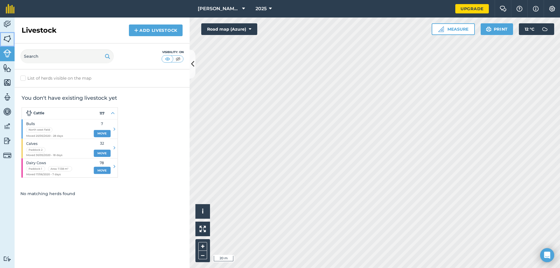
click at [5, 43] on img at bounding box center [7, 38] width 8 height 9
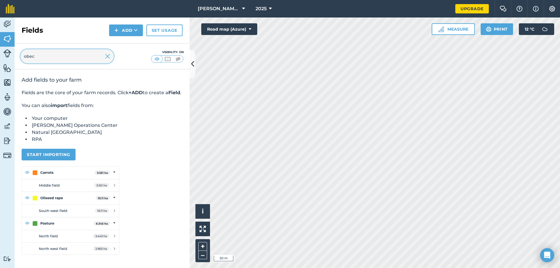
drag, startPoint x: 46, startPoint y: 59, endPoint x: 89, endPoint y: 60, distance: 43.8
click at [46, 59] on input "obec" at bounding box center [66, 56] width 93 height 14
click at [106, 58] on img at bounding box center [107, 56] width 5 height 7
